Goal: Browse casually

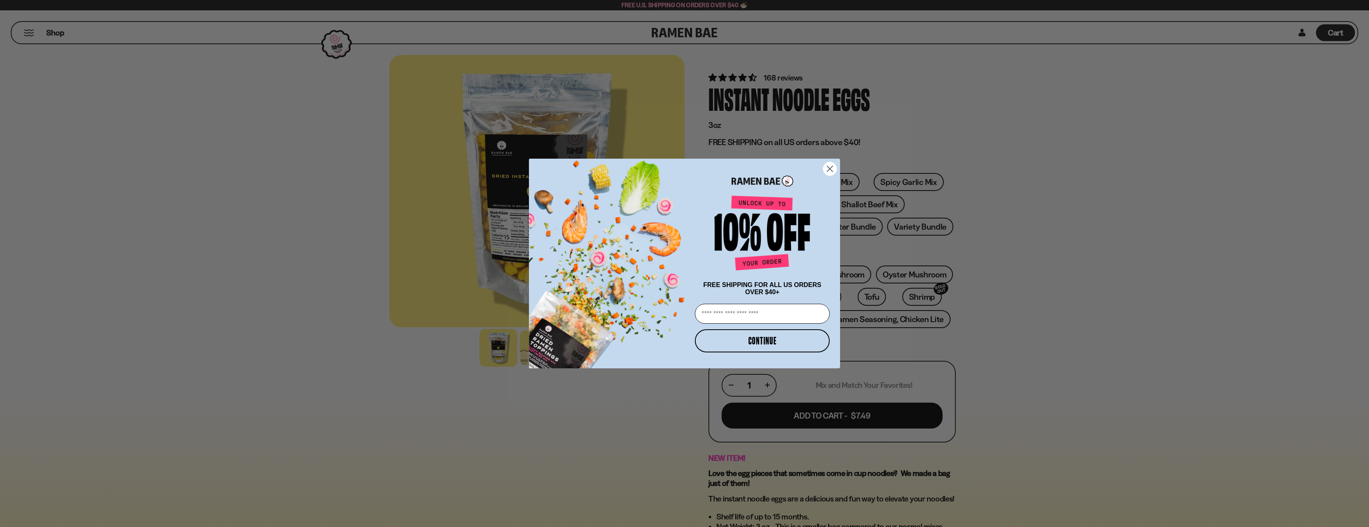
click at [830, 166] on icon "Close dialog" at bounding box center [830, 169] width 6 height 6
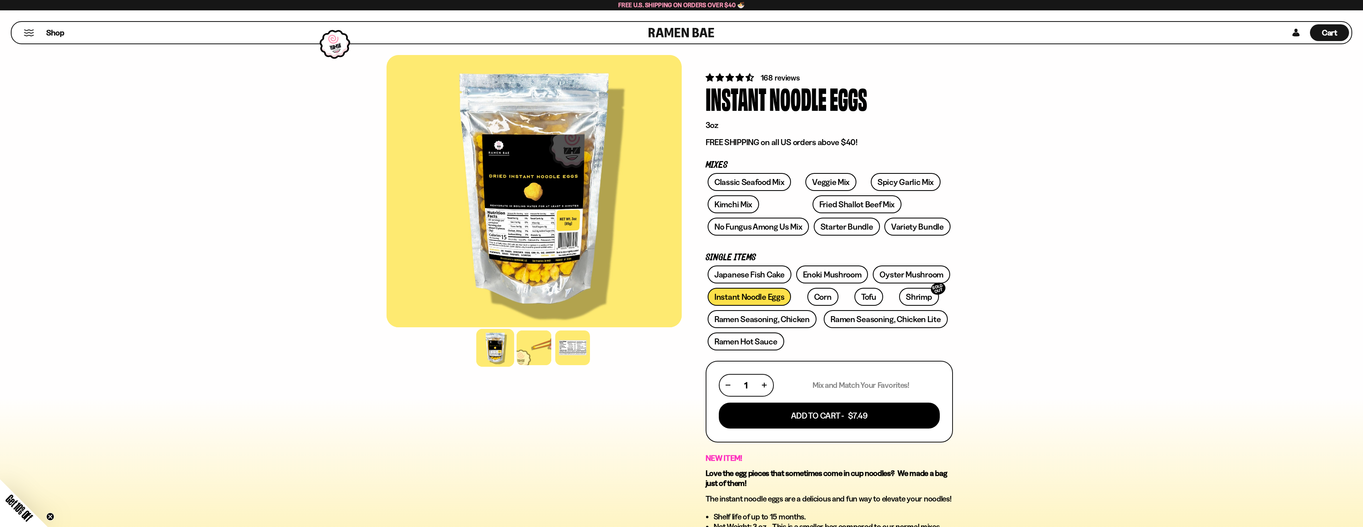
click at [504, 343] on div at bounding box center [495, 348] width 38 height 38
click at [855, 294] on link "Tofu" at bounding box center [869, 297] width 29 height 18
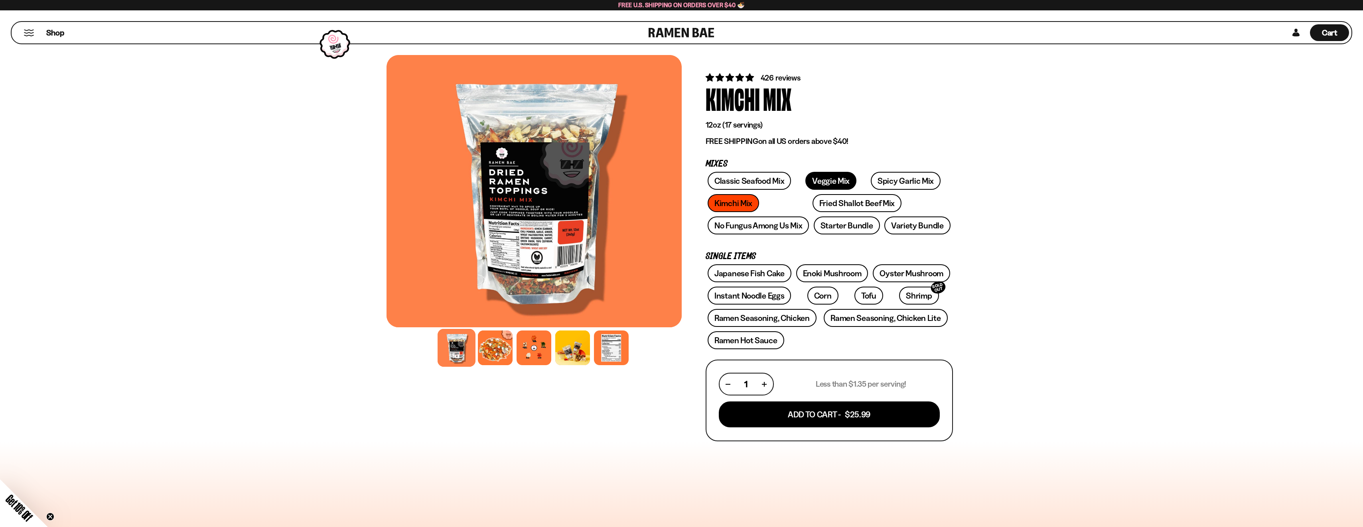
click at [823, 186] on link "Veggie Mix" at bounding box center [830, 181] width 51 height 18
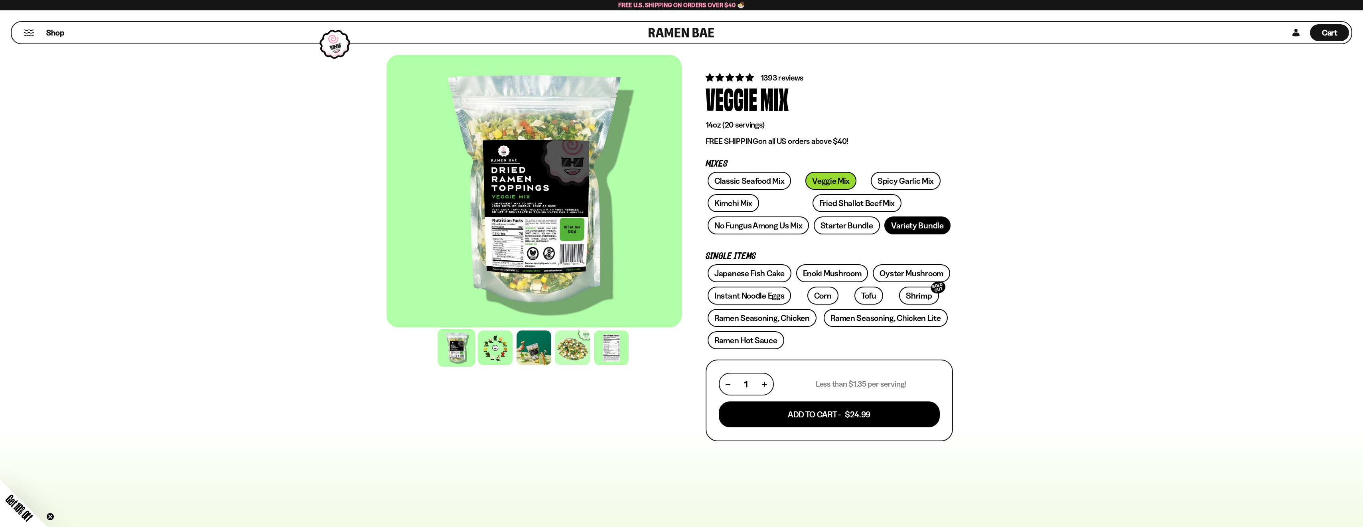
click at [908, 227] on link "Variety Bundle" at bounding box center [917, 226] width 66 height 18
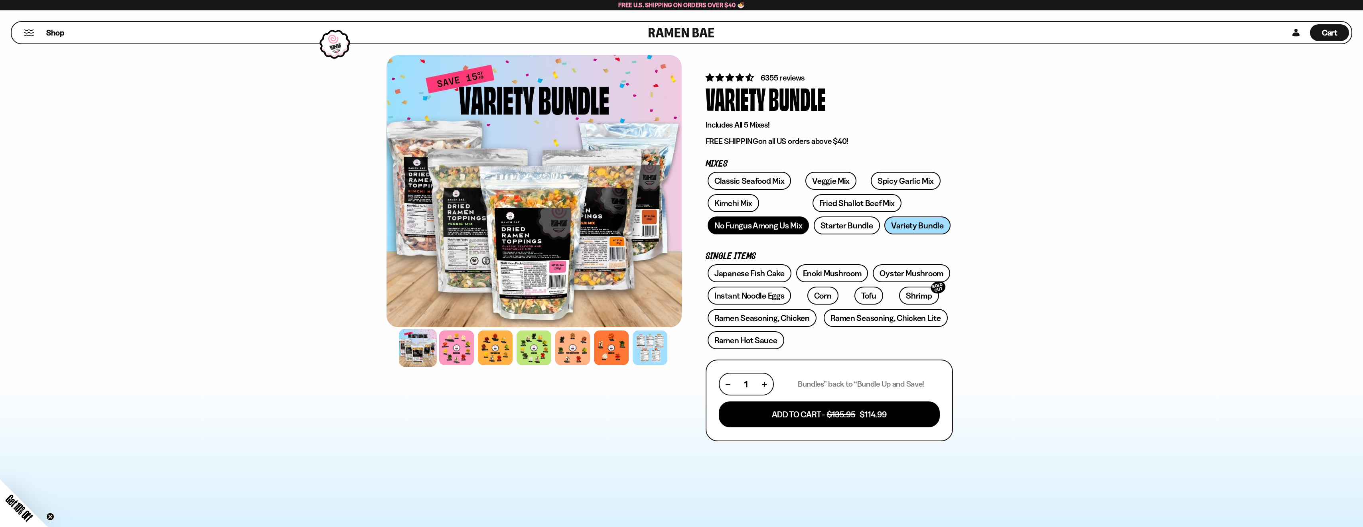
click at [748, 224] on link "No Fungus Among Us Mix" at bounding box center [758, 226] width 101 height 18
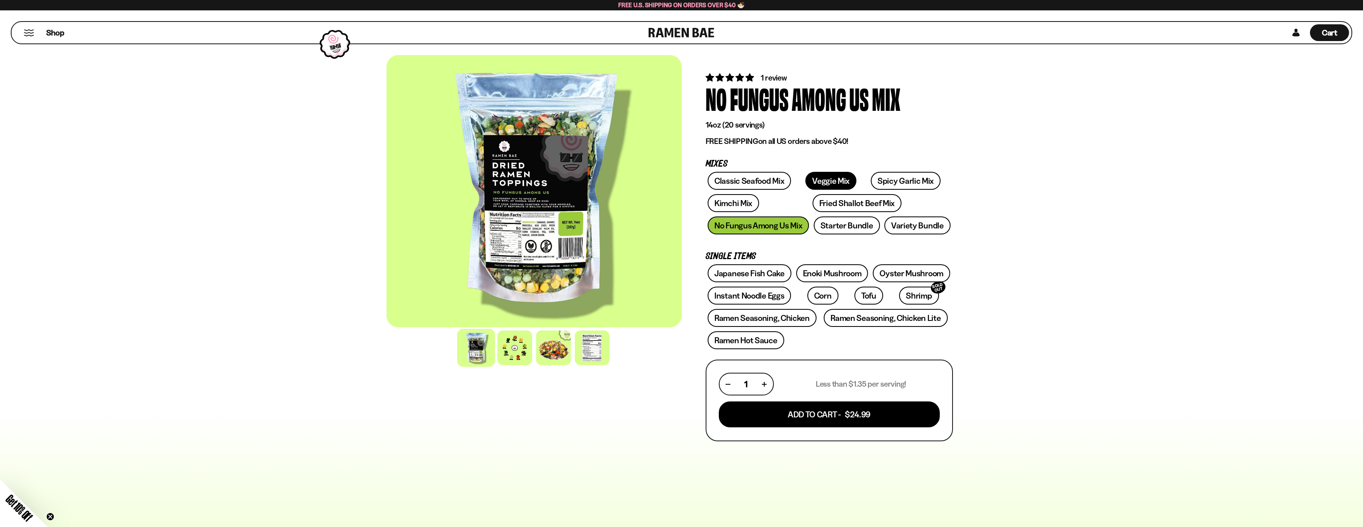
click at [821, 183] on link "Veggie Mix" at bounding box center [830, 181] width 51 height 18
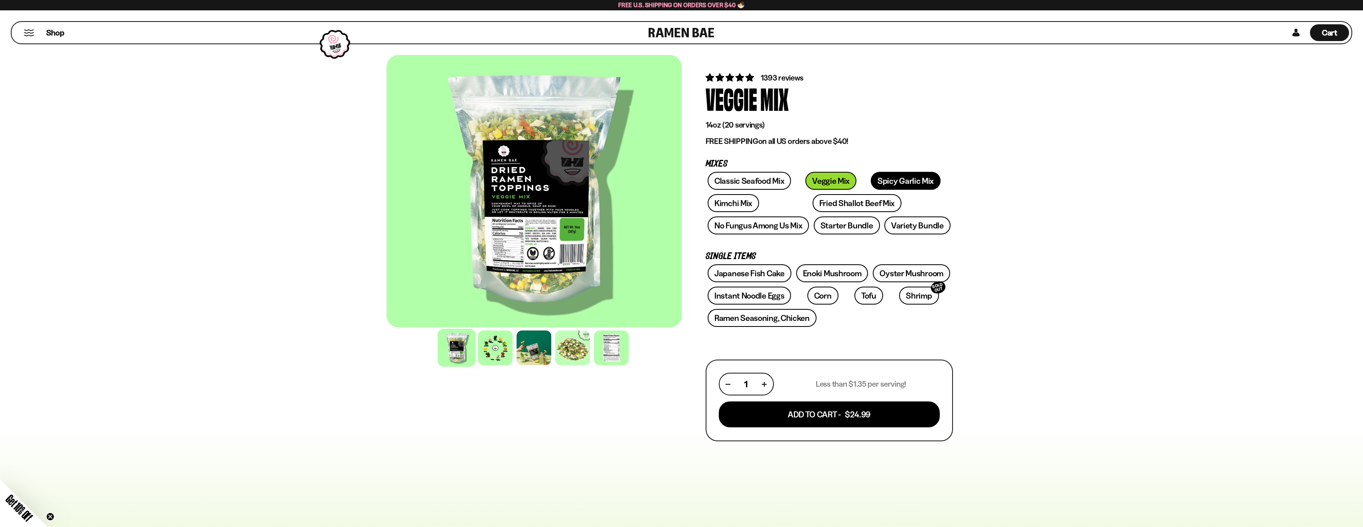
click at [882, 182] on link "Spicy Garlic Mix" at bounding box center [906, 181] width 70 height 18
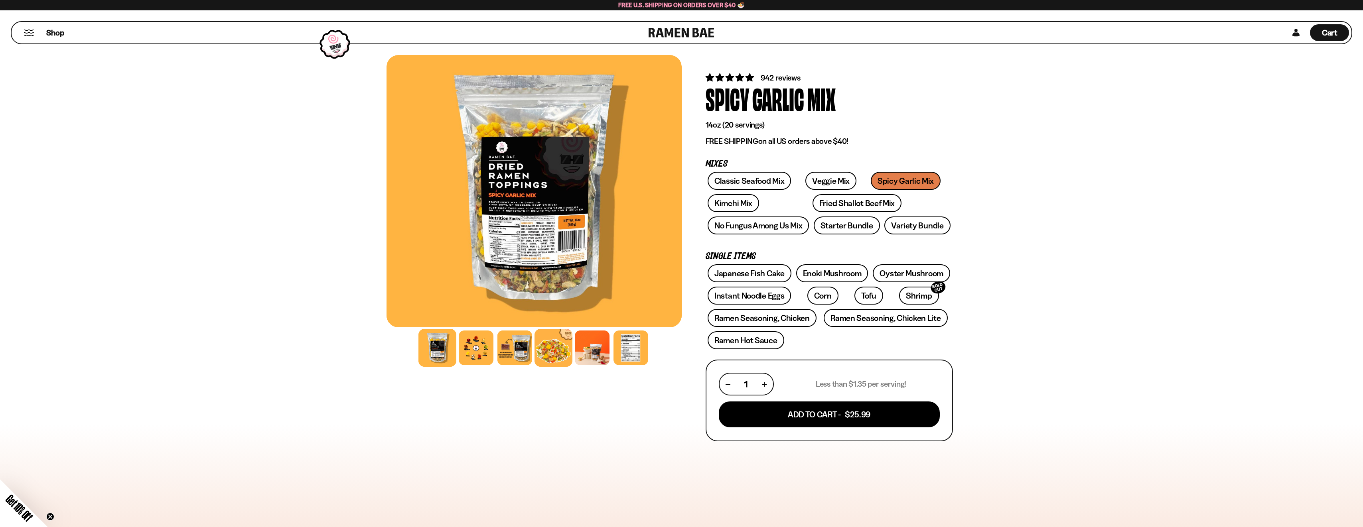
click at [556, 350] on div at bounding box center [554, 348] width 38 height 38
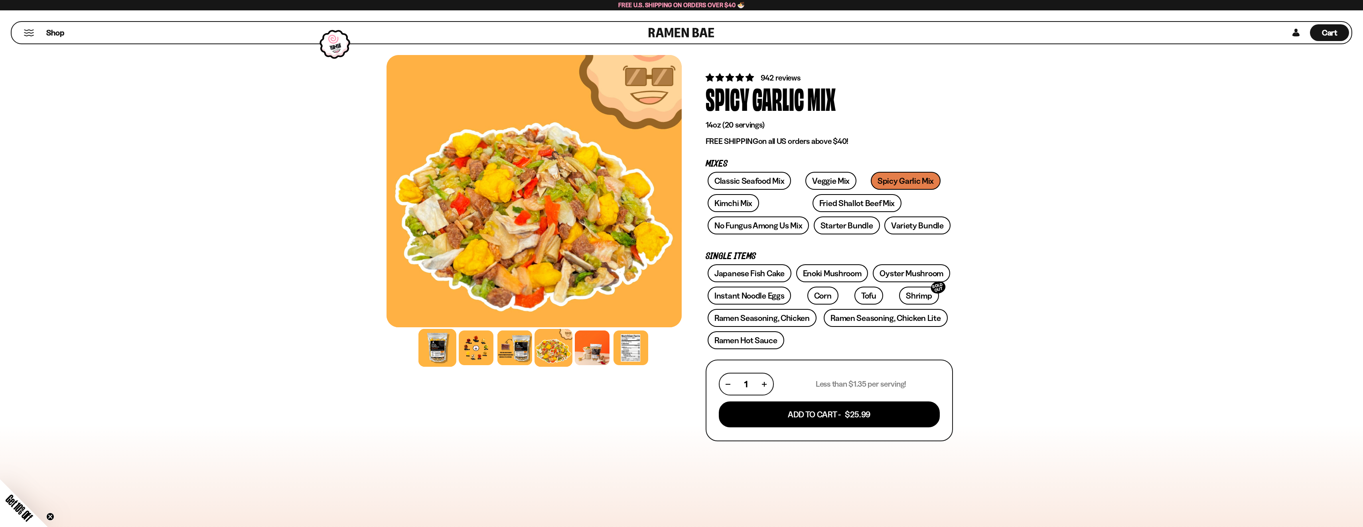
click at [439, 349] on div at bounding box center [437, 348] width 38 height 38
